Goal: Transaction & Acquisition: Purchase product/service

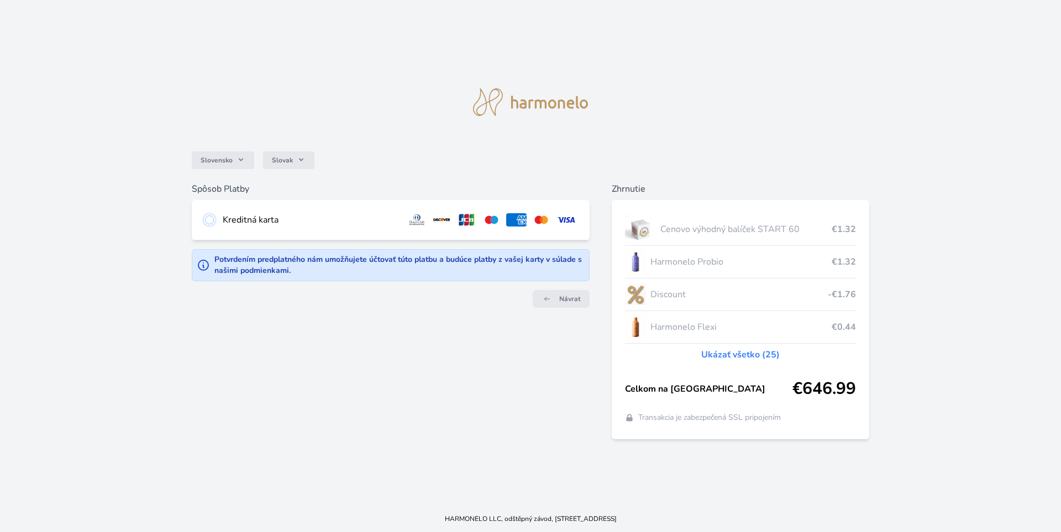
click at [207, 218] on input "radio" at bounding box center [209, 220] width 9 height 9
radio input "true"
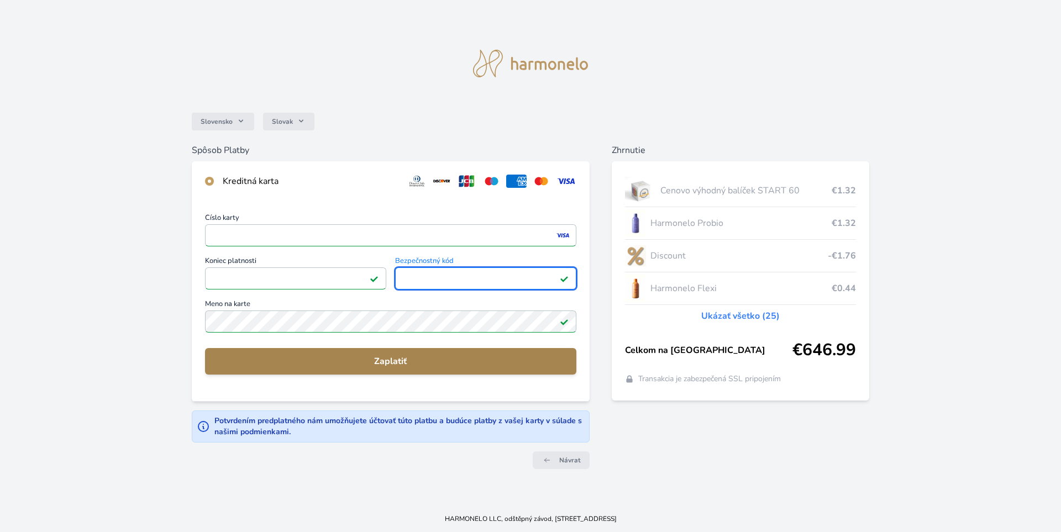
click at [389, 362] on span "Zaplatiť" at bounding box center [391, 361] width 354 height 13
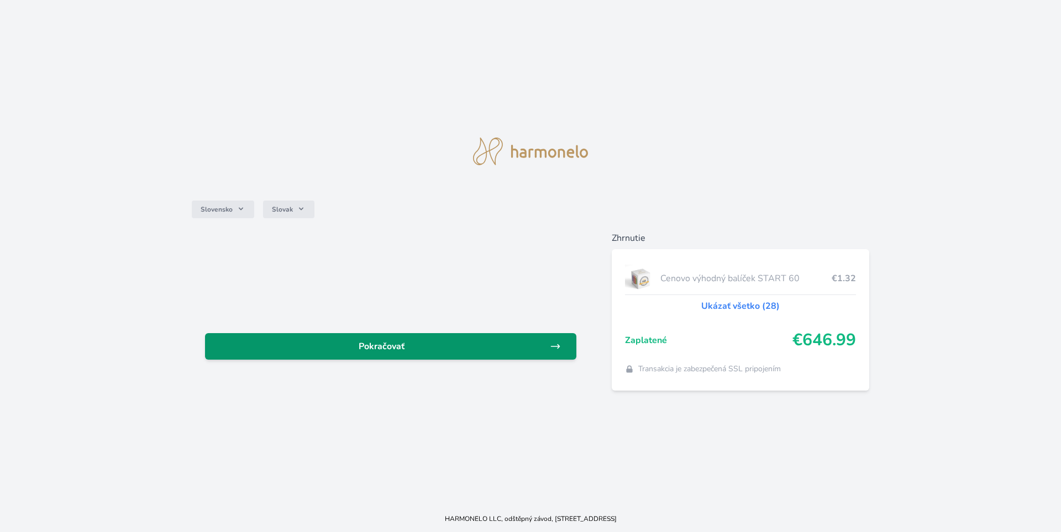
click at [446, 338] on link "Pokračovať" at bounding box center [390, 346] width 371 height 27
